Goal: Navigation & Orientation: Understand site structure

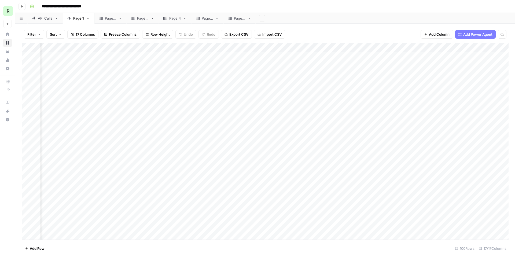
scroll to position [0, 394]
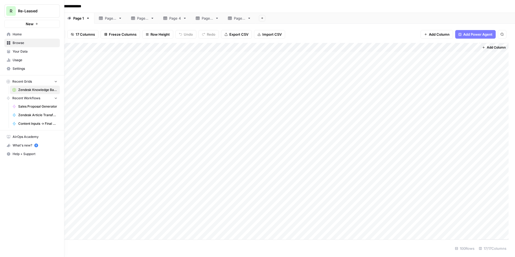
click at [21, 61] on span "Usage" at bounding box center [35, 60] width 45 height 5
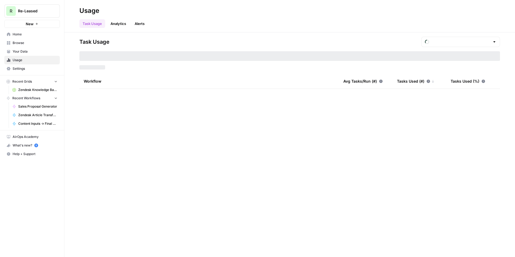
type input "August Tasks"
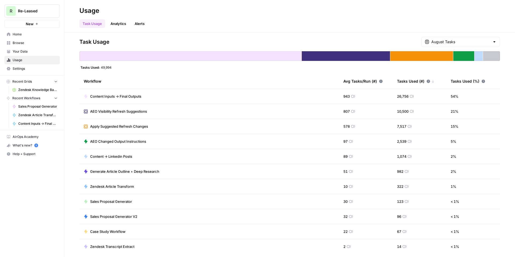
click at [25, 70] on span "Settings" at bounding box center [35, 68] width 45 height 5
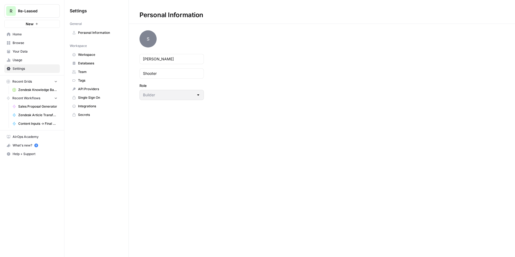
click at [86, 56] on span "Workspace" at bounding box center [99, 54] width 43 height 5
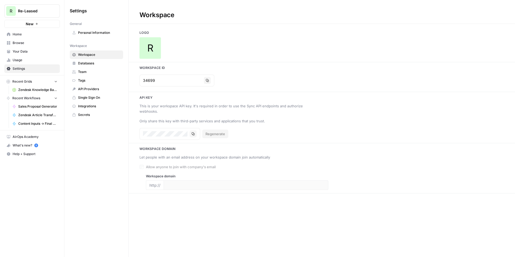
type input "[URL][DOMAIN_NAME]"
click at [88, 66] on link "Databases" at bounding box center [96, 63] width 53 height 9
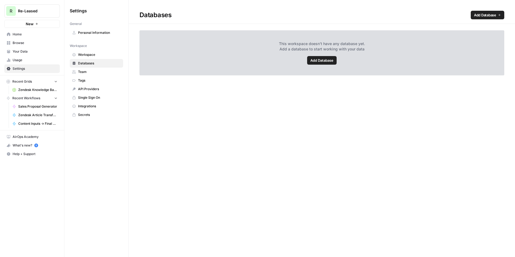
click at [87, 72] on span "Team" at bounding box center [99, 71] width 43 height 5
